Goal: Complete application form

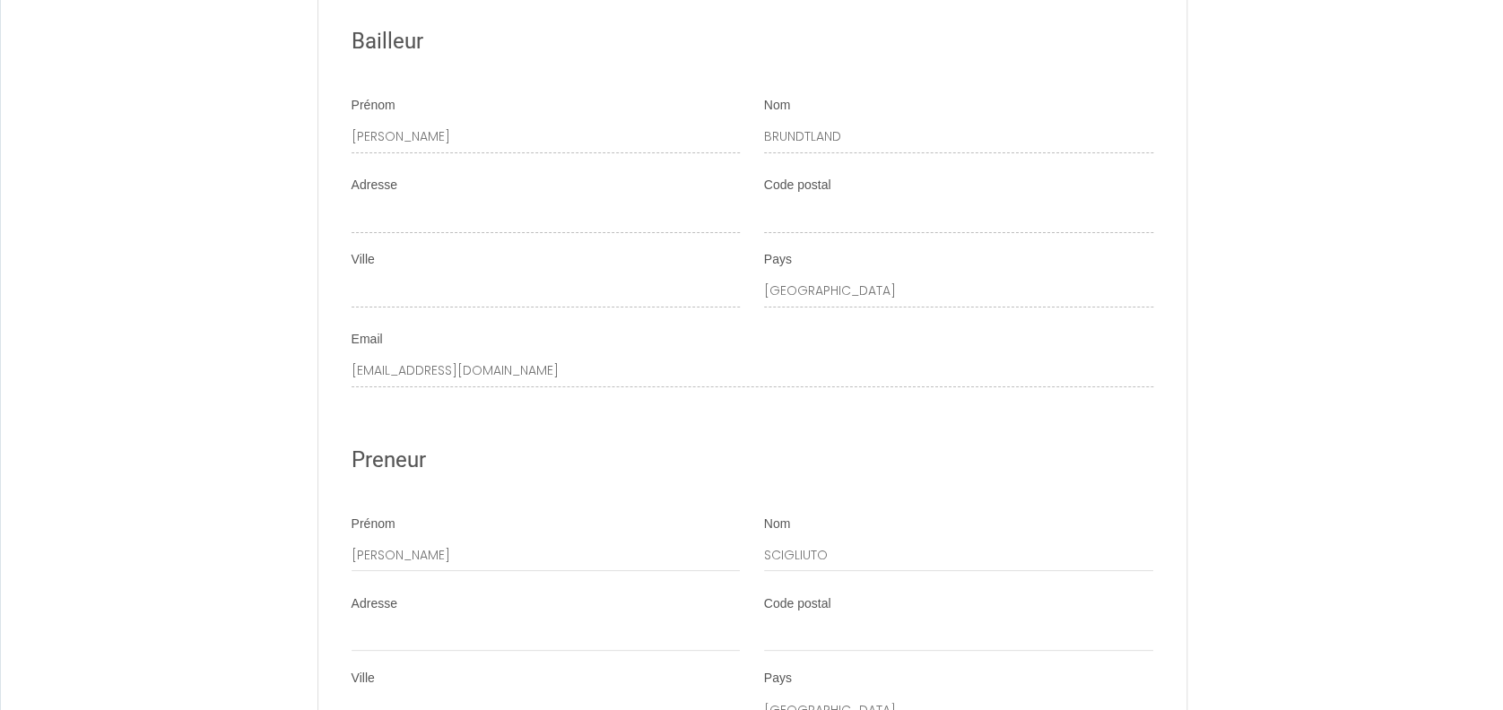
scroll to position [3736, 0]
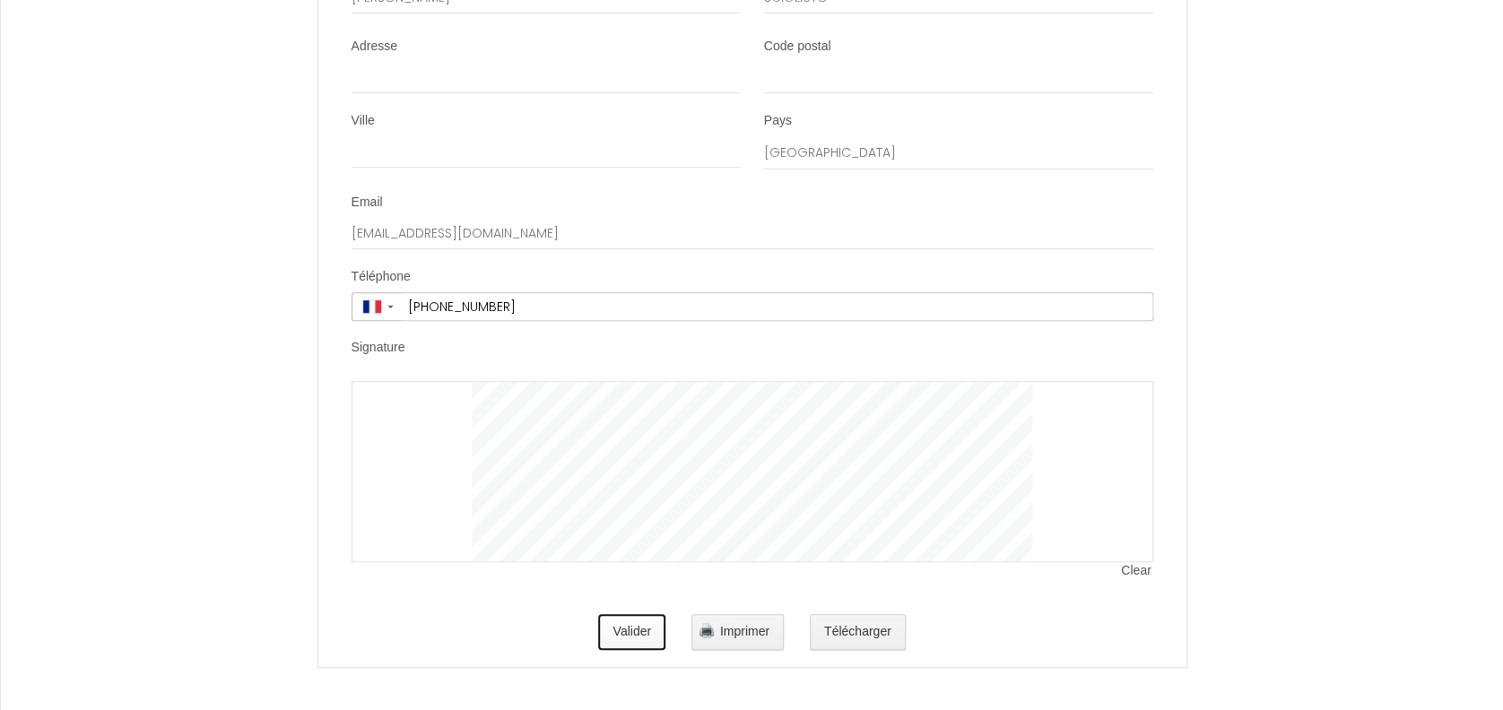
click at [648, 636] on button "Valider" at bounding box center [631, 632] width 67 height 36
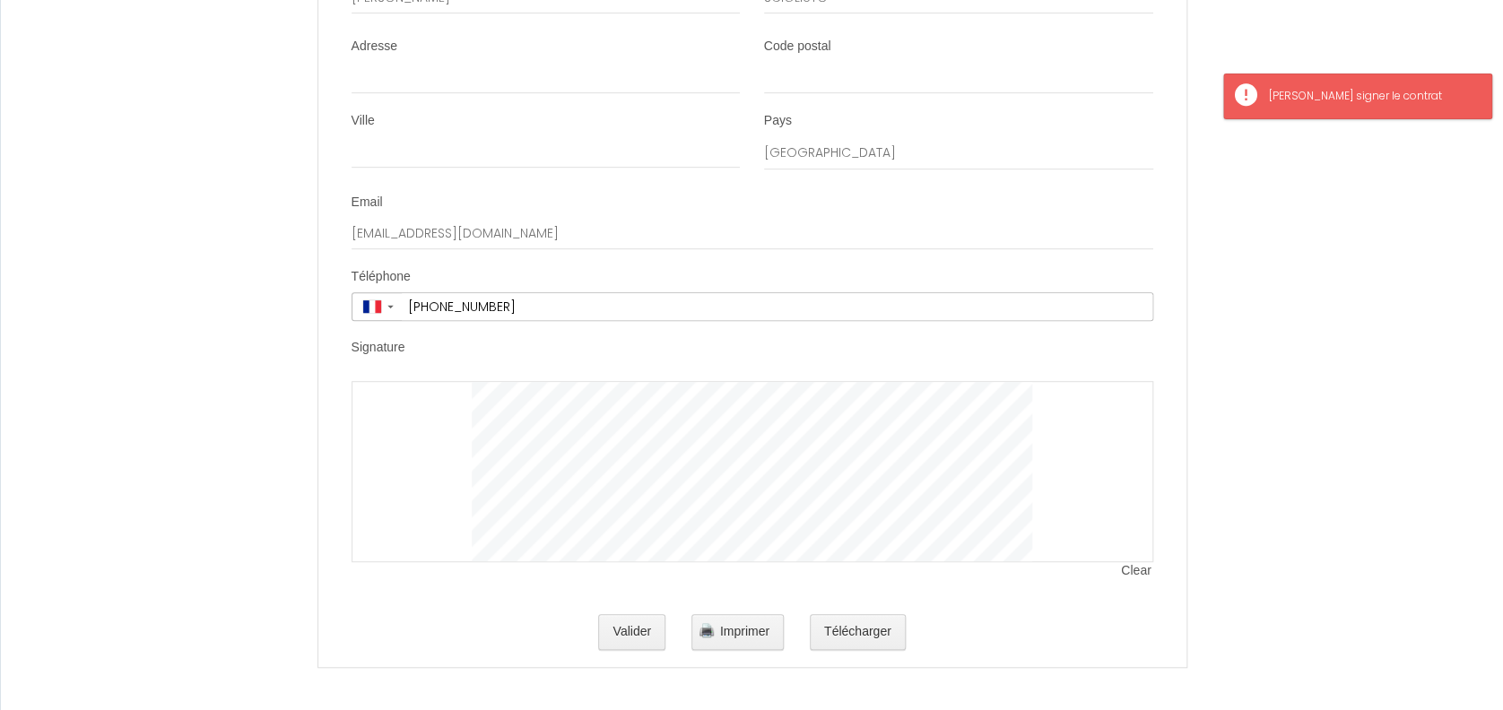
click at [457, 385] on div at bounding box center [753, 471] width 802 height 181
drag, startPoint x: 353, startPoint y: 344, endPoint x: 431, endPoint y: 374, distance: 82.9
click at [355, 344] on label "Signature" at bounding box center [379, 348] width 54 height 18
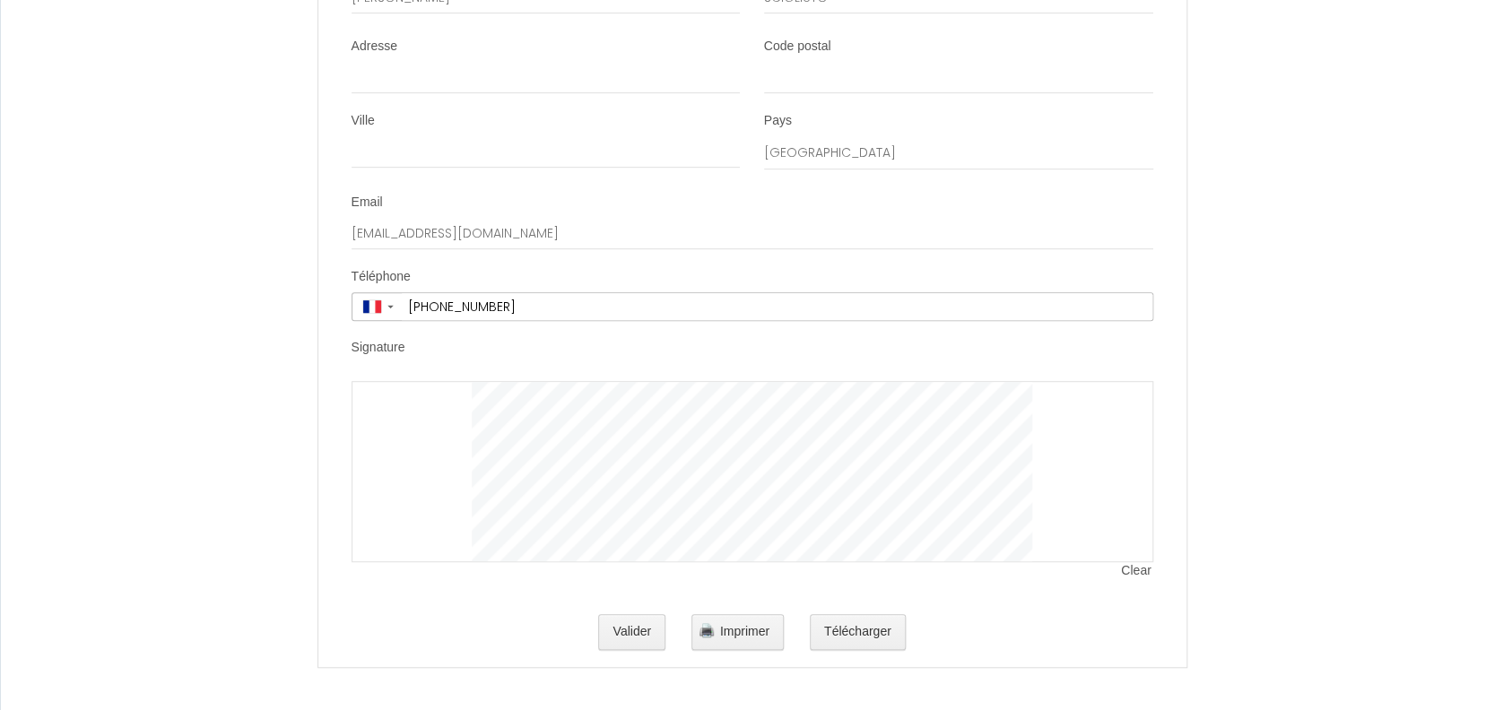
click at [758, 452] on div "Clear" at bounding box center [753, 471] width 802 height 181
click at [389, 389] on div at bounding box center [753, 471] width 802 height 181
click at [367, 346] on label "Signature" at bounding box center [379, 348] width 54 height 18
click at [394, 439] on div at bounding box center [753, 471] width 802 height 181
click at [1126, 567] on span "Clear" at bounding box center [1136, 571] width 31 height 18
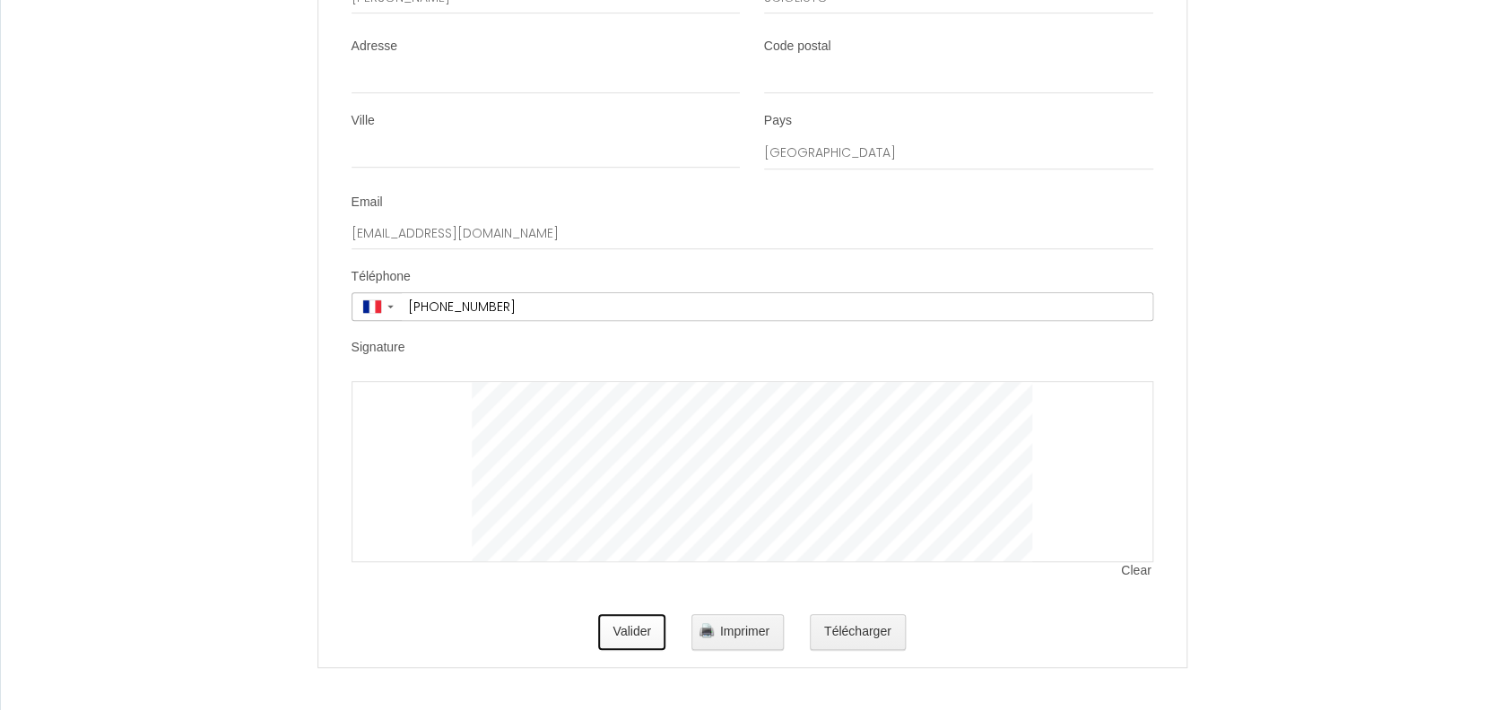
click at [644, 634] on button "Valider" at bounding box center [631, 632] width 67 height 36
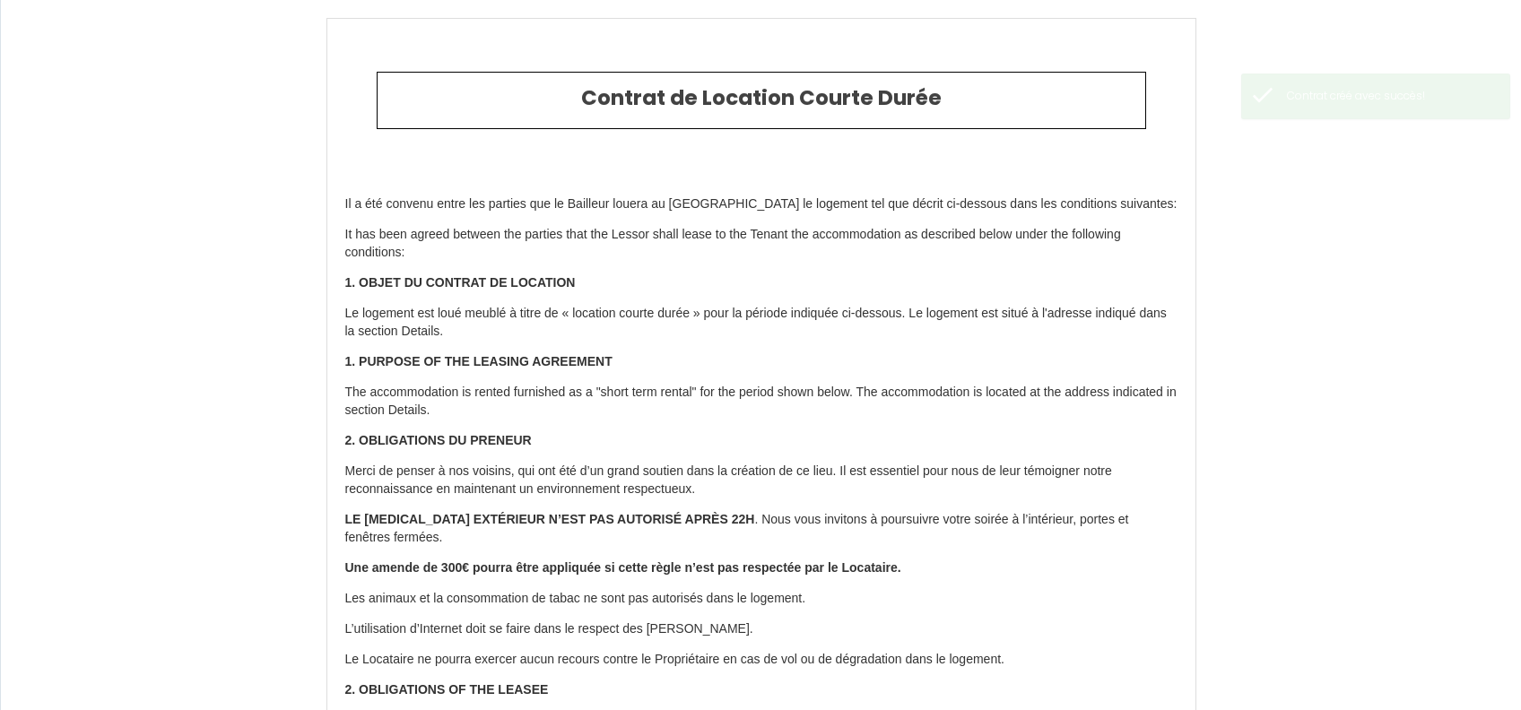
type input "300"
type input "1404"
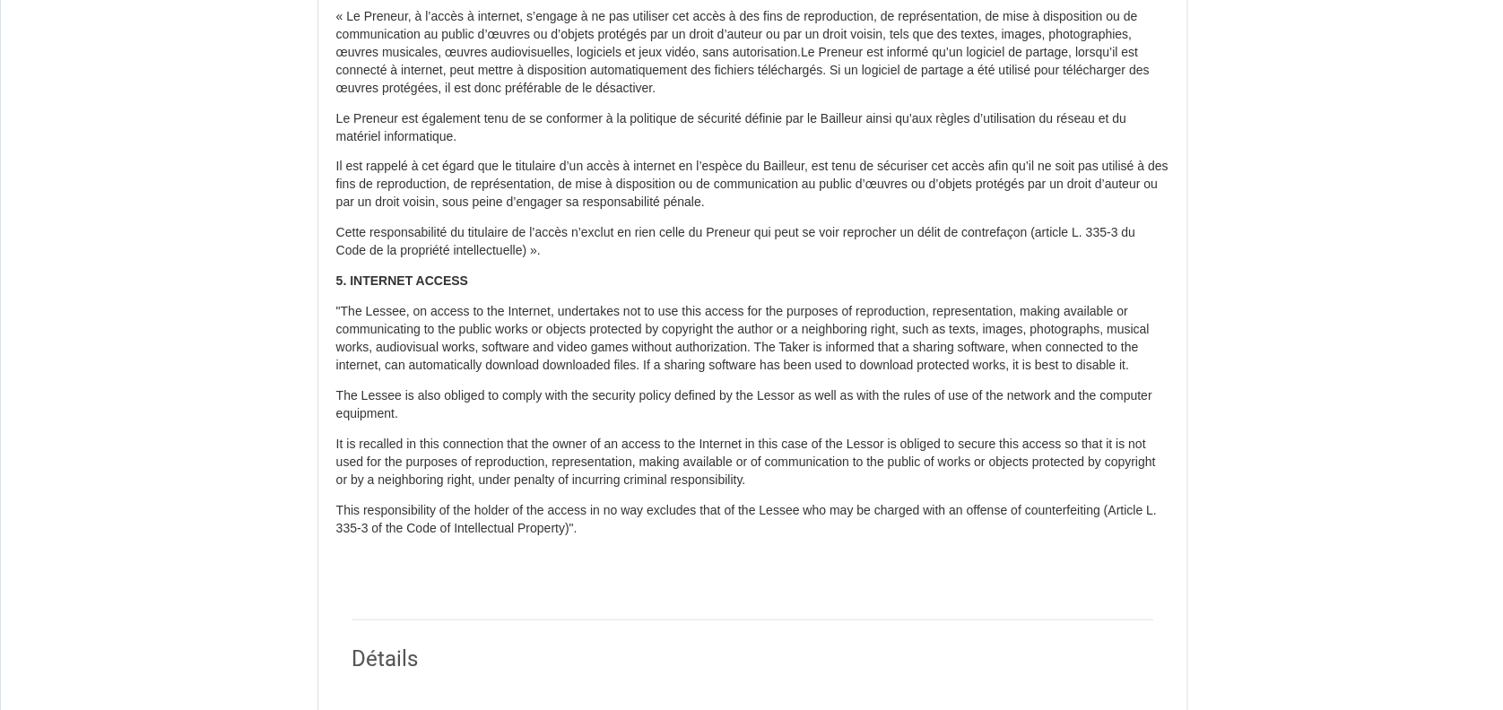
scroll to position [1674, 0]
